Goal: Transaction & Acquisition: Purchase product/service

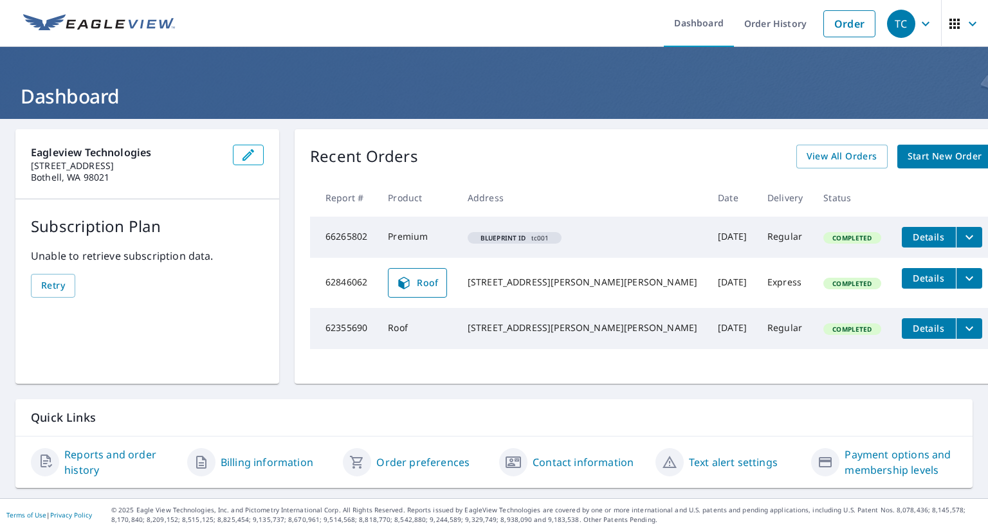
click at [914, 152] on span "Start New Order" at bounding box center [945, 157] width 75 height 16
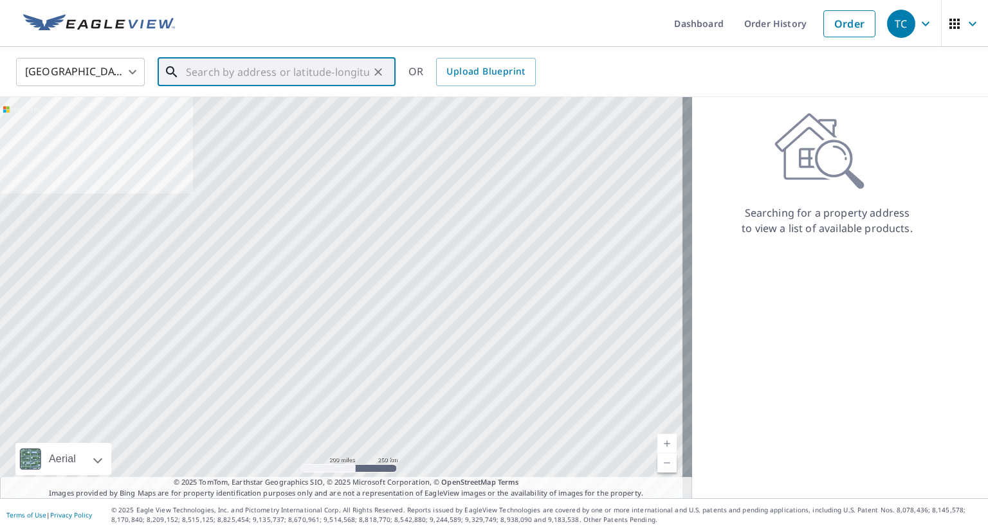
click at [256, 69] on input "text" at bounding box center [277, 72] width 183 height 36
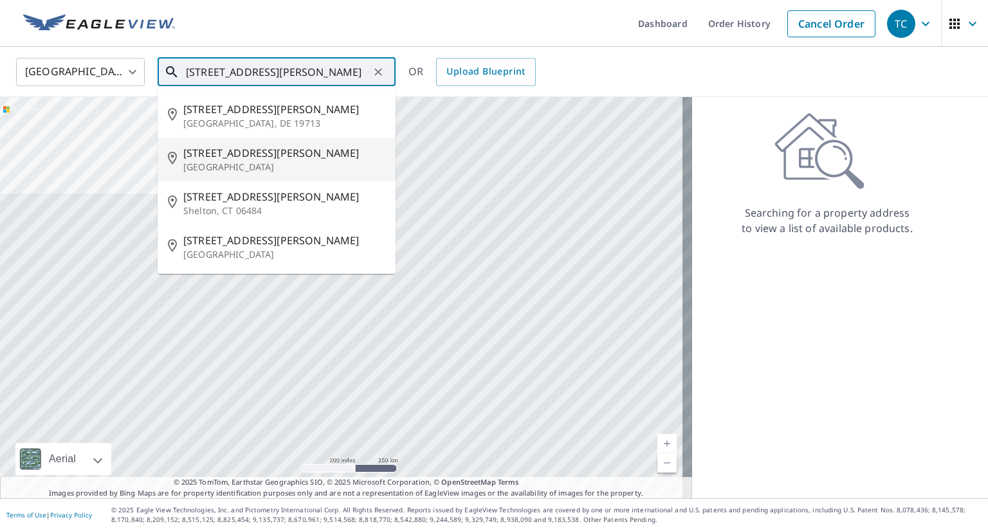
click at [240, 158] on span "[STREET_ADDRESS][PERSON_NAME]" at bounding box center [284, 152] width 202 height 15
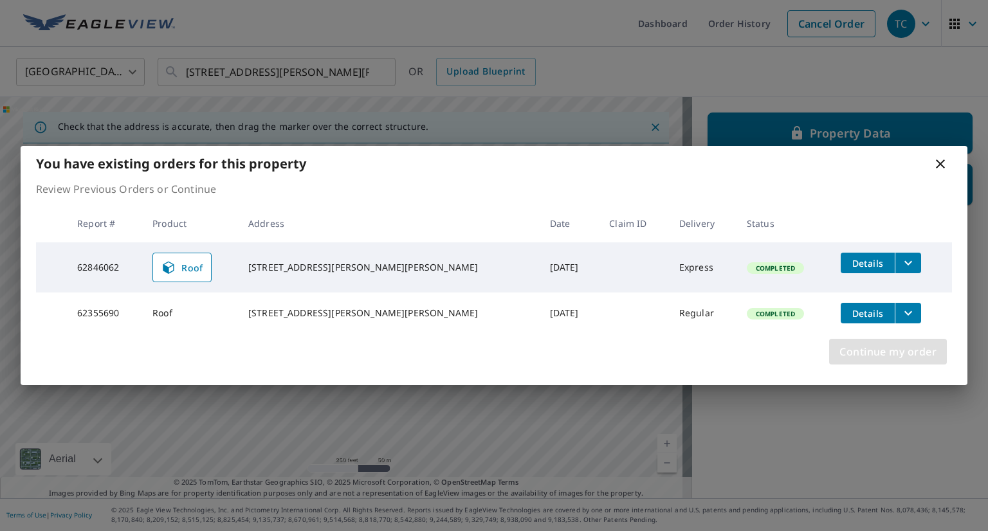
click at [903, 358] on span "Continue my order" at bounding box center [887, 352] width 97 height 18
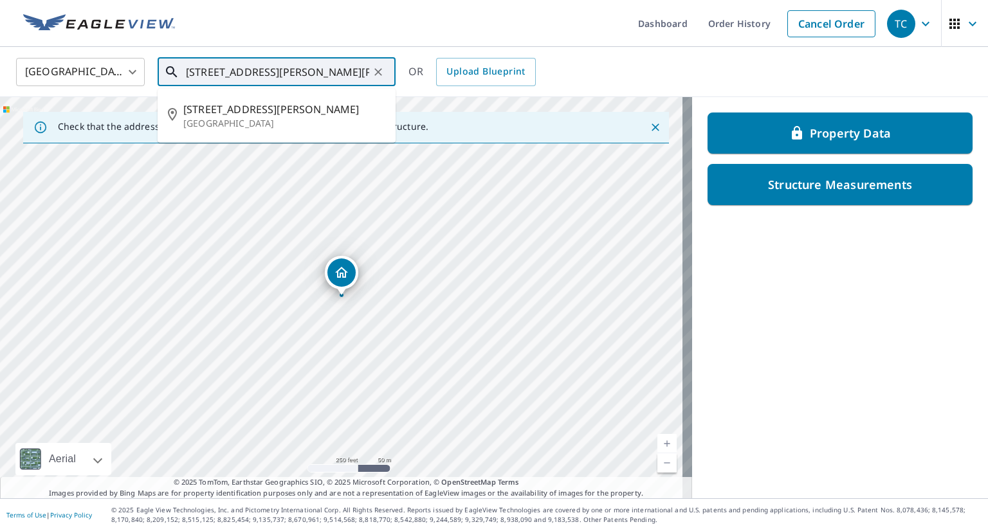
drag, startPoint x: 198, startPoint y: 75, endPoint x: 183, endPoint y: 75, distance: 15.4
click at [183, 75] on div "[STREET_ADDRESS][PERSON_NAME][PERSON_NAME] ​" at bounding box center [277, 72] width 238 height 28
type input "[STREET_ADDRESS][PERSON_NAME][PERSON_NAME]"
click at [228, 73] on input "[STREET_ADDRESS][PERSON_NAME][PERSON_NAME]" at bounding box center [277, 72] width 183 height 36
click at [301, 122] on p "[GEOGRAPHIC_DATA]" at bounding box center [284, 123] width 202 height 13
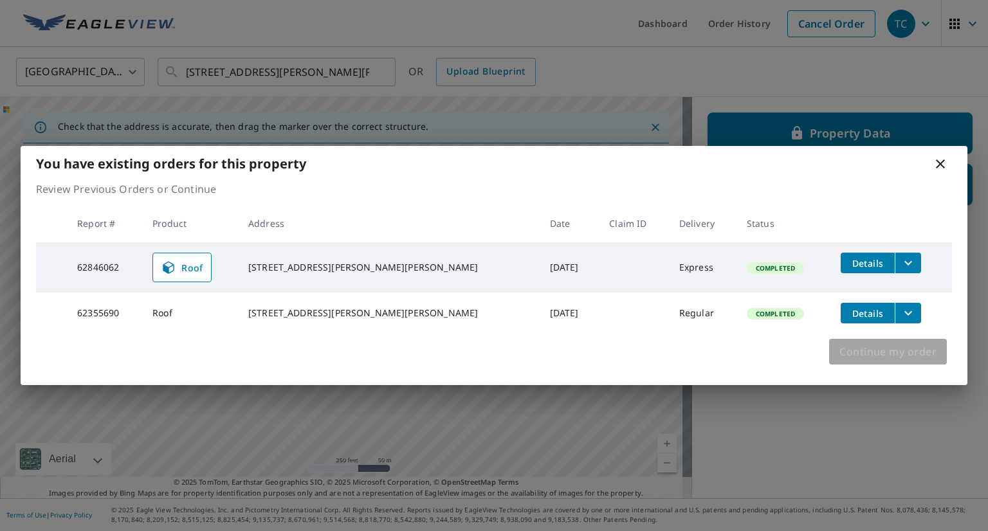
click at [885, 354] on span "Continue my order" at bounding box center [887, 352] width 97 height 18
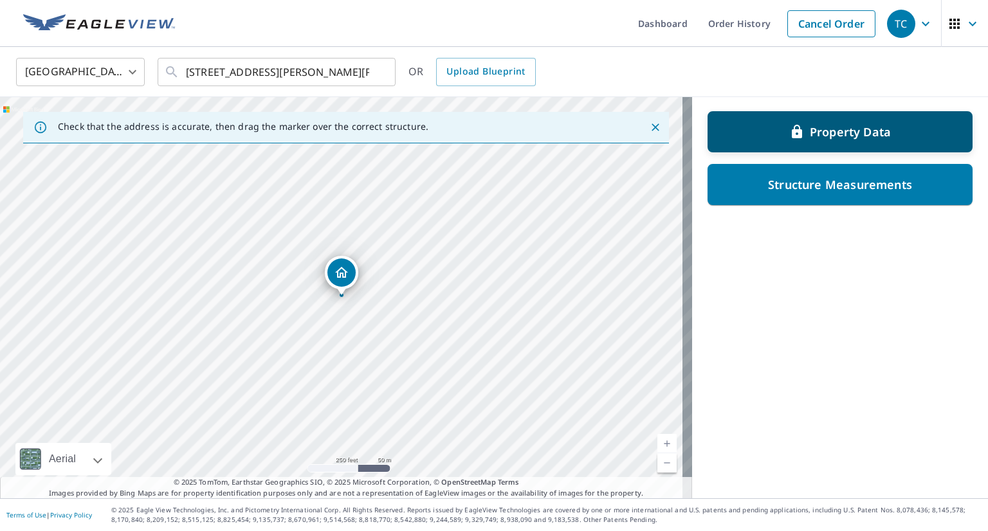
click at [859, 133] on p "Property Data" at bounding box center [850, 131] width 81 height 15
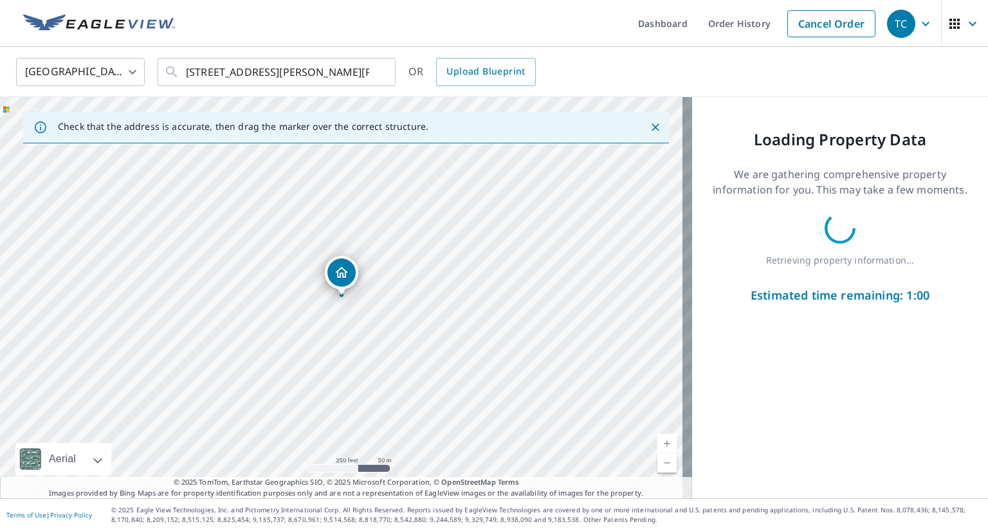
click at [859, 133] on p "Loading Property Data" at bounding box center [840, 139] width 173 height 23
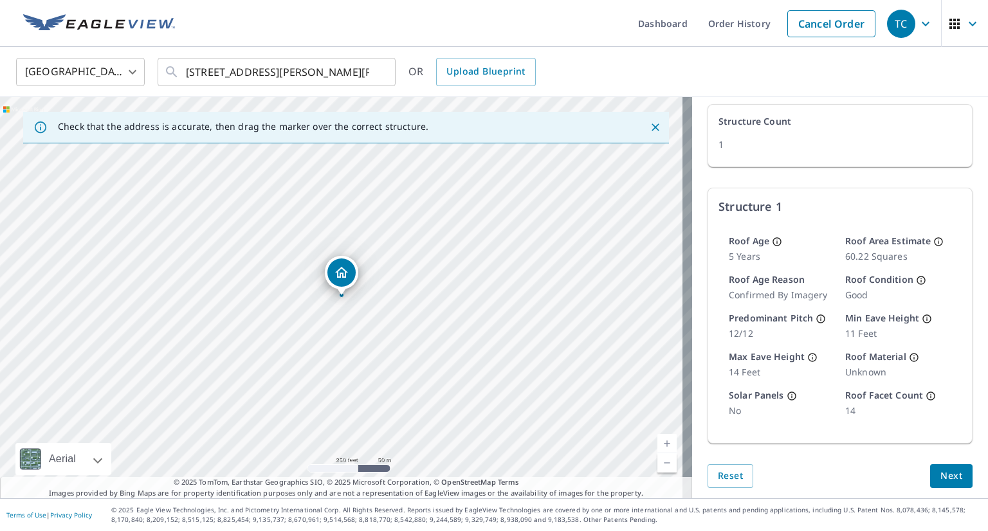
scroll to position [98, 0]
click at [940, 473] on span "Next" at bounding box center [951, 474] width 22 height 16
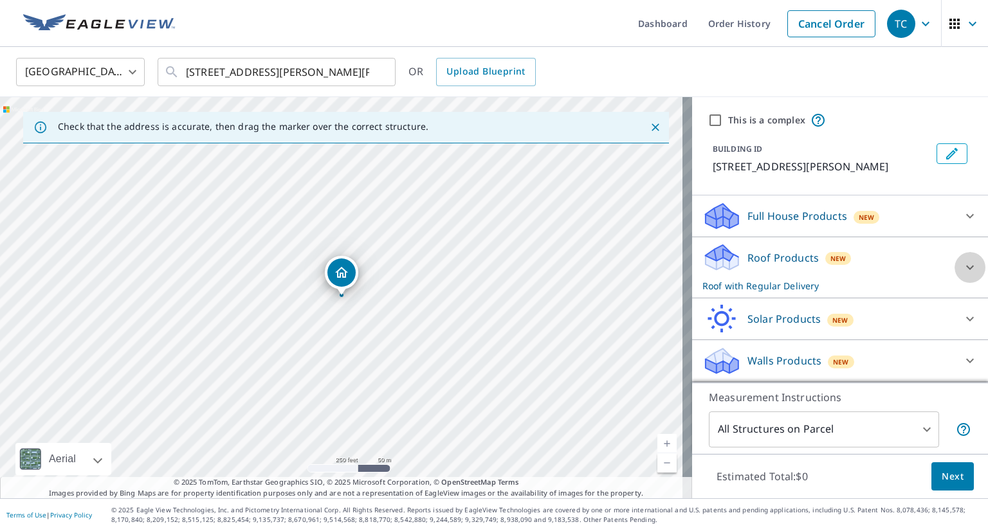
click at [962, 266] on icon at bounding box center [969, 267] width 15 height 15
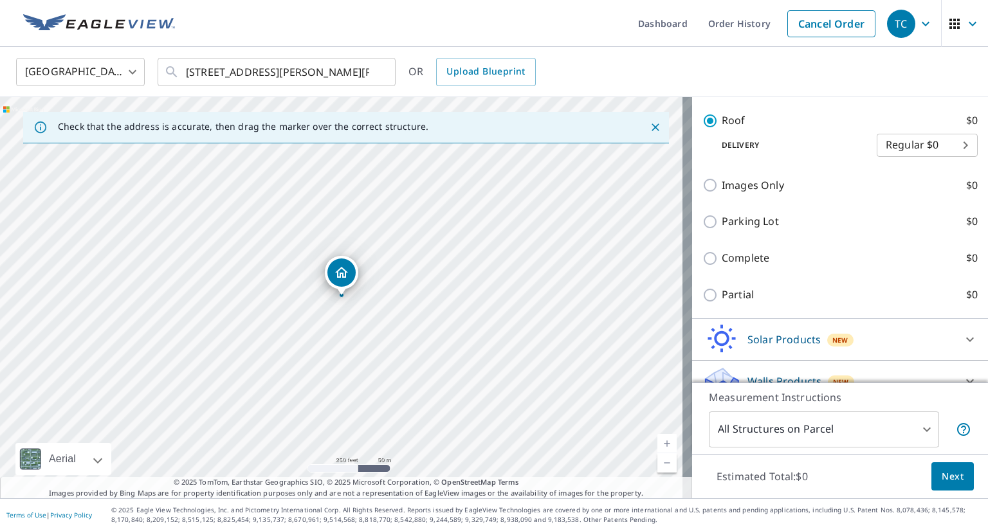
scroll to position [448, 0]
click at [948, 481] on span "Next" at bounding box center [953, 477] width 22 height 16
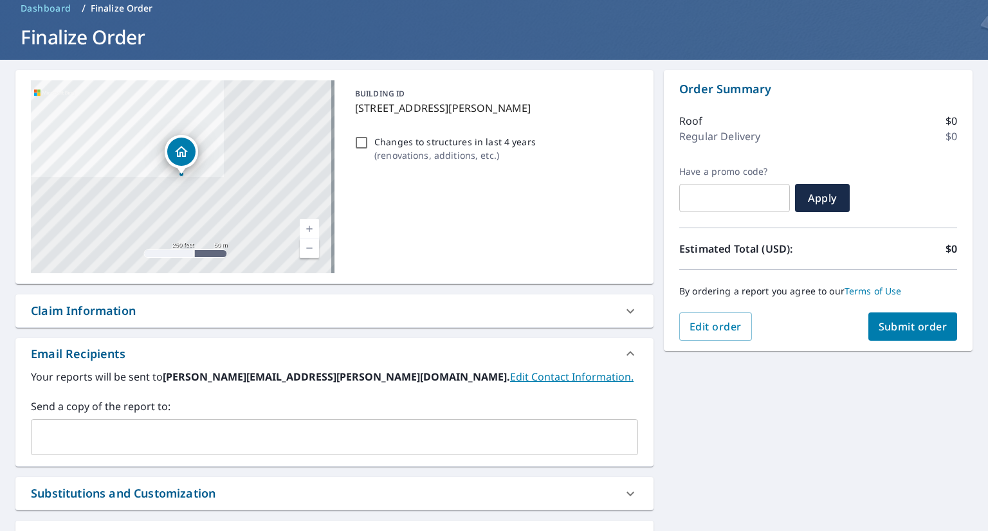
scroll to position [63, 0]
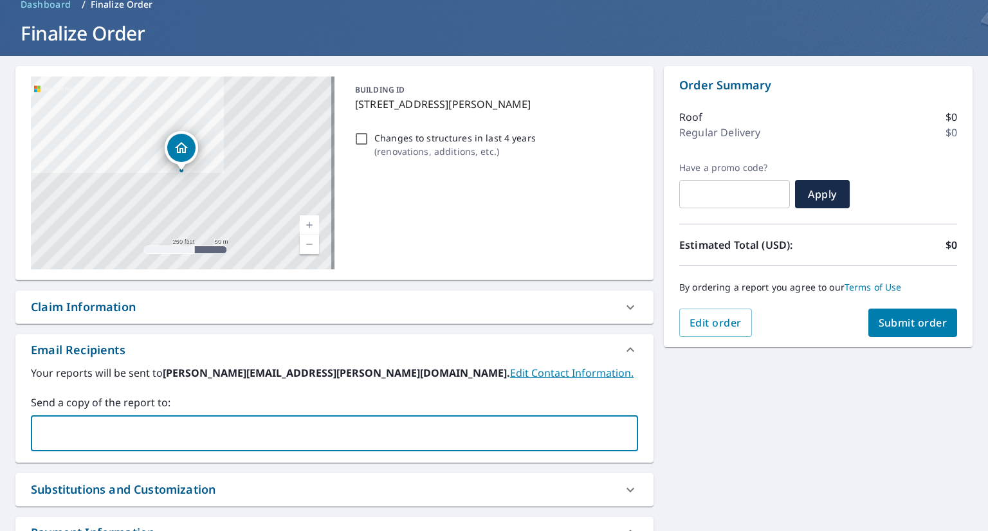
click at [212, 431] on input "text" at bounding box center [325, 433] width 576 height 24
type input "[EMAIL_ADDRESS][DOMAIN_NAME]"
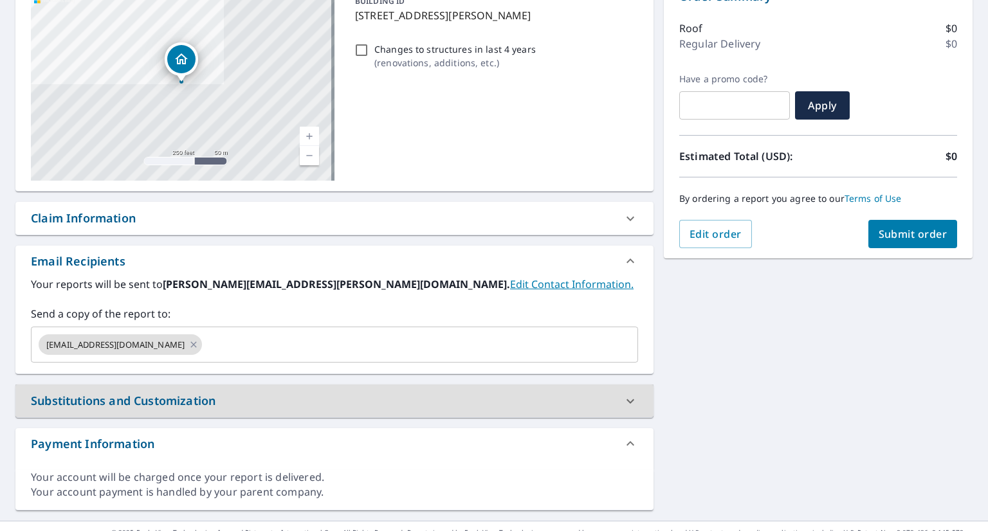
scroll to position [173, 0]
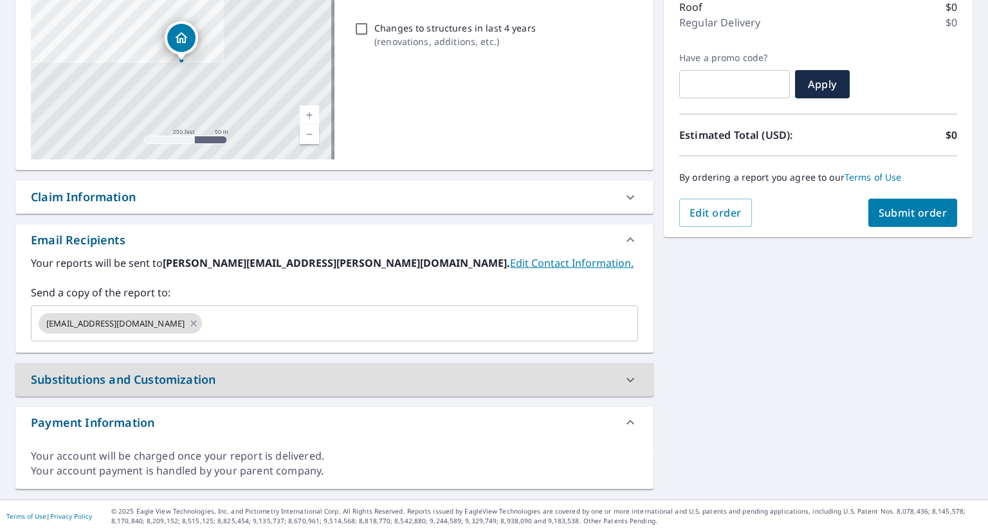
click at [891, 212] on span "Submit order" at bounding box center [913, 213] width 69 height 14
checkbox input "true"
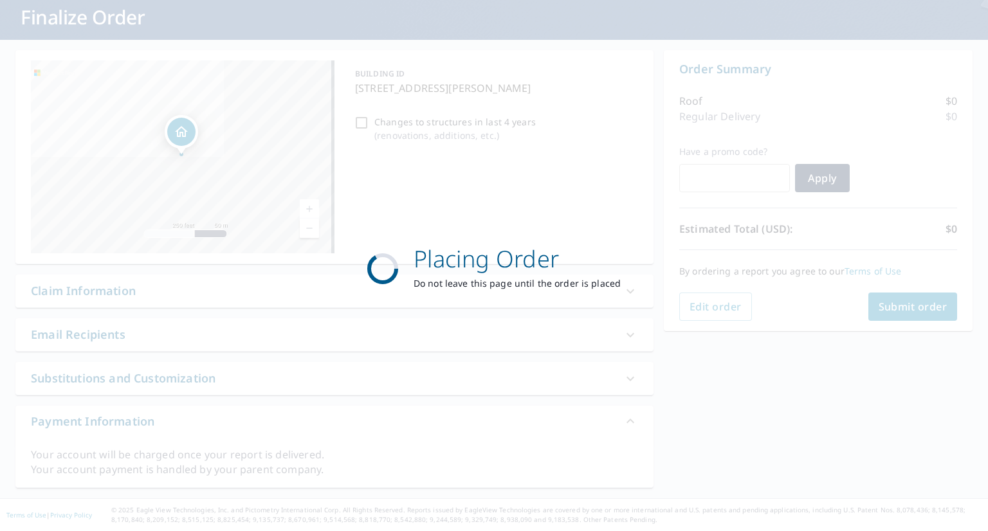
scroll to position [78, 0]
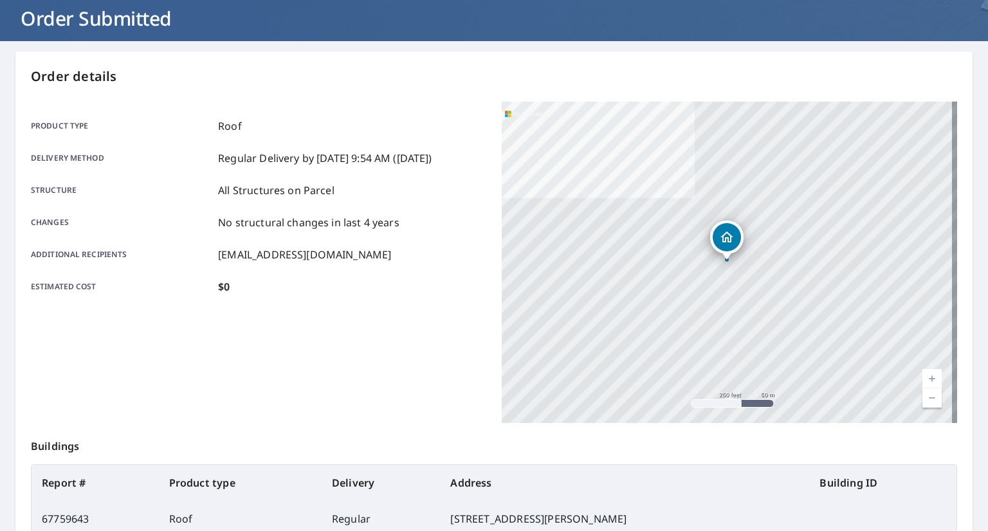
click at [405, 304] on div "Product type Roof Delivery method Regular Delivery by [DATE] 9:54 AM ([DATE]) S…" at bounding box center [258, 207] width 455 height 210
